Goal: Transaction & Acquisition: Purchase product/service

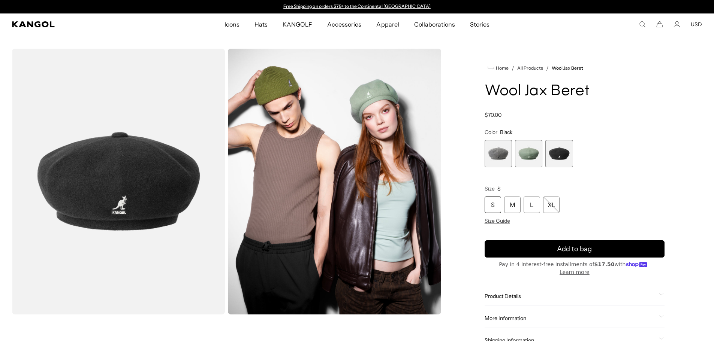
click at [140, 177] on img "Gallery Viewer" at bounding box center [118, 182] width 213 height 266
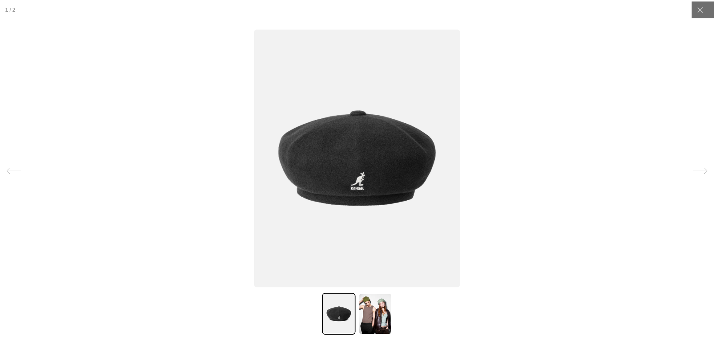
scroll to position [0, 154]
click at [570, 133] on div at bounding box center [360, 170] width 720 height 341
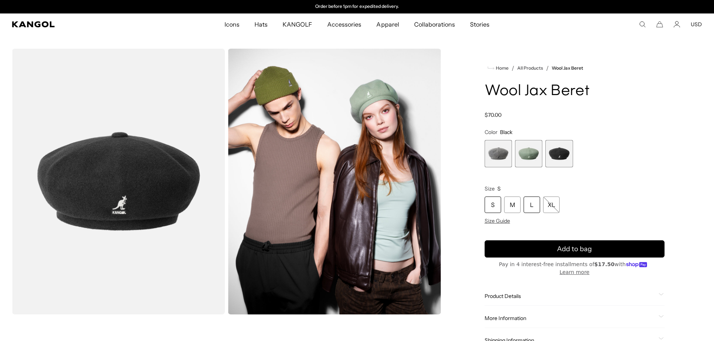
click at [533, 205] on div "L" at bounding box center [532, 205] width 16 height 16
click at [530, 205] on div "L" at bounding box center [532, 205] width 16 height 16
click at [528, 205] on div "L" at bounding box center [532, 205] width 16 height 16
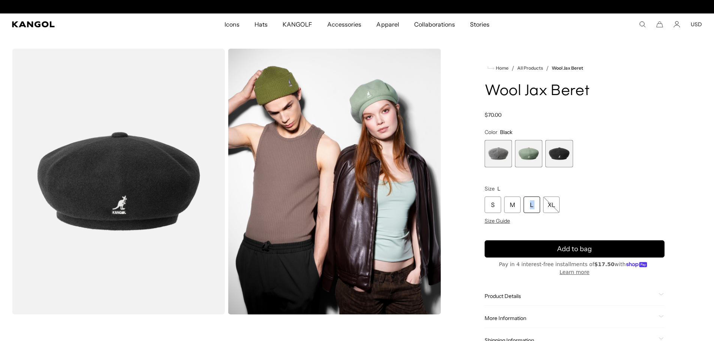
click at [528, 205] on div "L" at bounding box center [532, 205] width 16 height 16
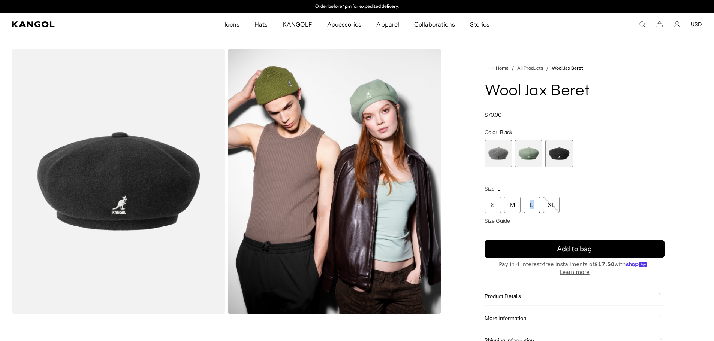
click at [500, 152] on span "1 of 3" at bounding box center [498, 153] width 27 height 27
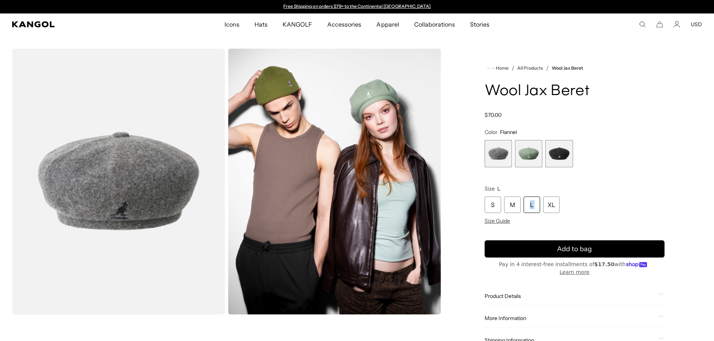
click at [530, 206] on div "L" at bounding box center [532, 205] width 16 height 16
